Goal: Check status

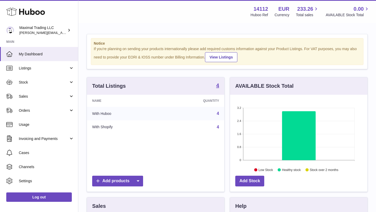
scroll to position [81, 137]
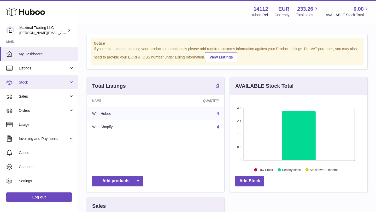
click at [37, 84] on span "Stock" at bounding box center [44, 82] width 50 height 5
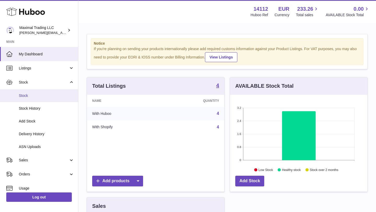
click at [28, 96] on span "Stock" at bounding box center [46, 95] width 55 height 5
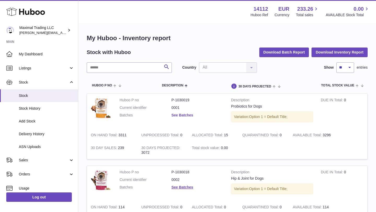
click at [184, 115] on link "See Batches" at bounding box center [183, 115] width 22 height 4
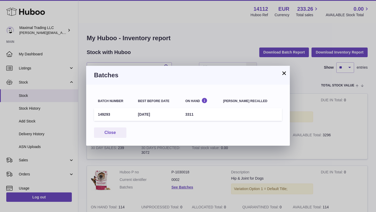
drag, startPoint x: 166, startPoint y: 114, endPoint x: 140, endPoint y: 114, distance: 25.8
click at [140, 114] on td "[DATE]" at bounding box center [157, 114] width 47 height 13
copy td "[DATE]"
